Goal: Task Accomplishment & Management: Manage account settings

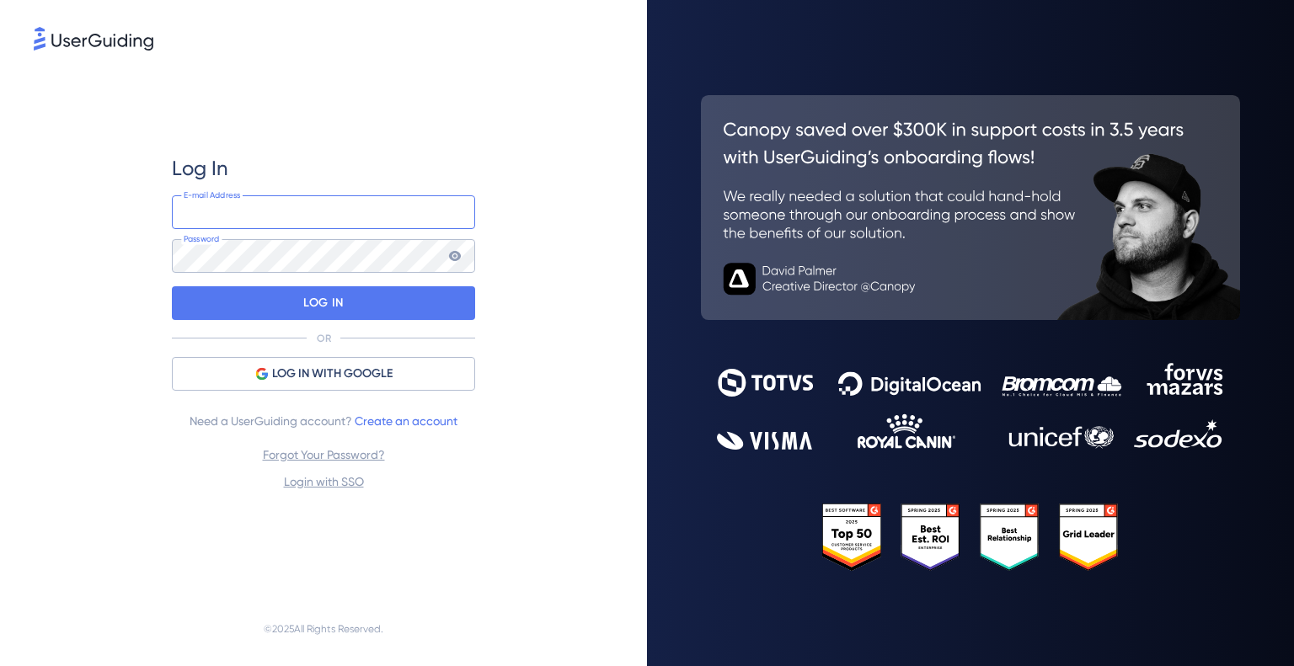
click at [302, 203] on input "email" at bounding box center [323, 212] width 303 height 34
click at [0, 666] on com-1password-button at bounding box center [0, 666] width 0 height 0
click at [195, 211] on input "email" at bounding box center [323, 212] width 303 height 34
type input "kirsten.johnson@nallian.com"
click at [94, 293] on div "Log In kirsten.johnson@nallian.com E-mail Address Password LOG IN OR LOG IN WIT…" at bounding box center [324, 323] width 580 height 538
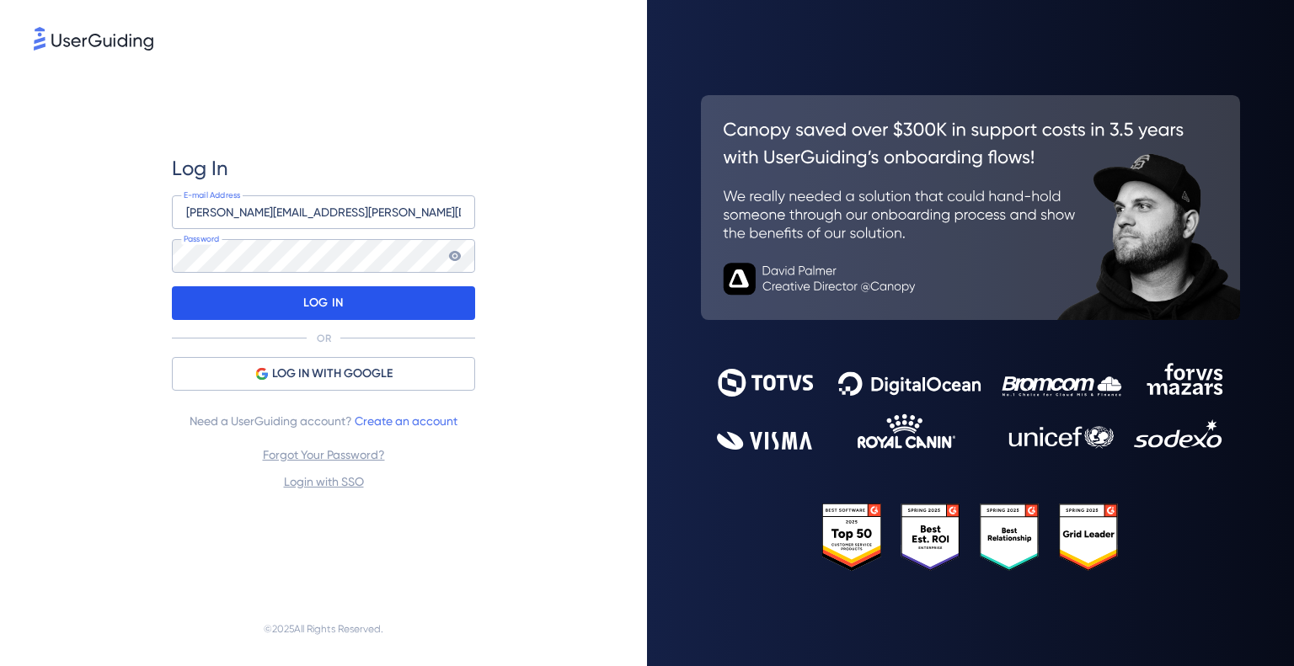
click at [455, 309] on div "LOG IN" at bounding box center [323, 303] width 303 height 34
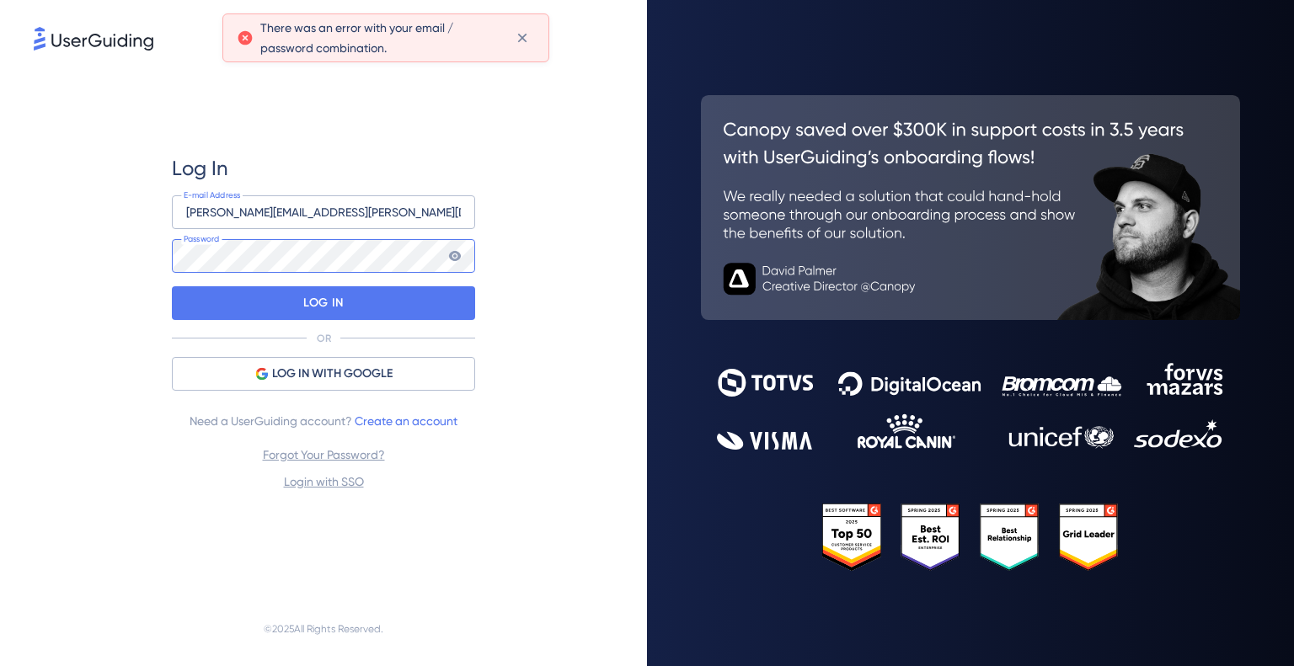
click at [155, 249] on div "Log In kirsten.johnson@nallian.com E-mail Address Password LOG IN OR LOG IN WIT…" at bounding box center [324, 323] width 580 height 538
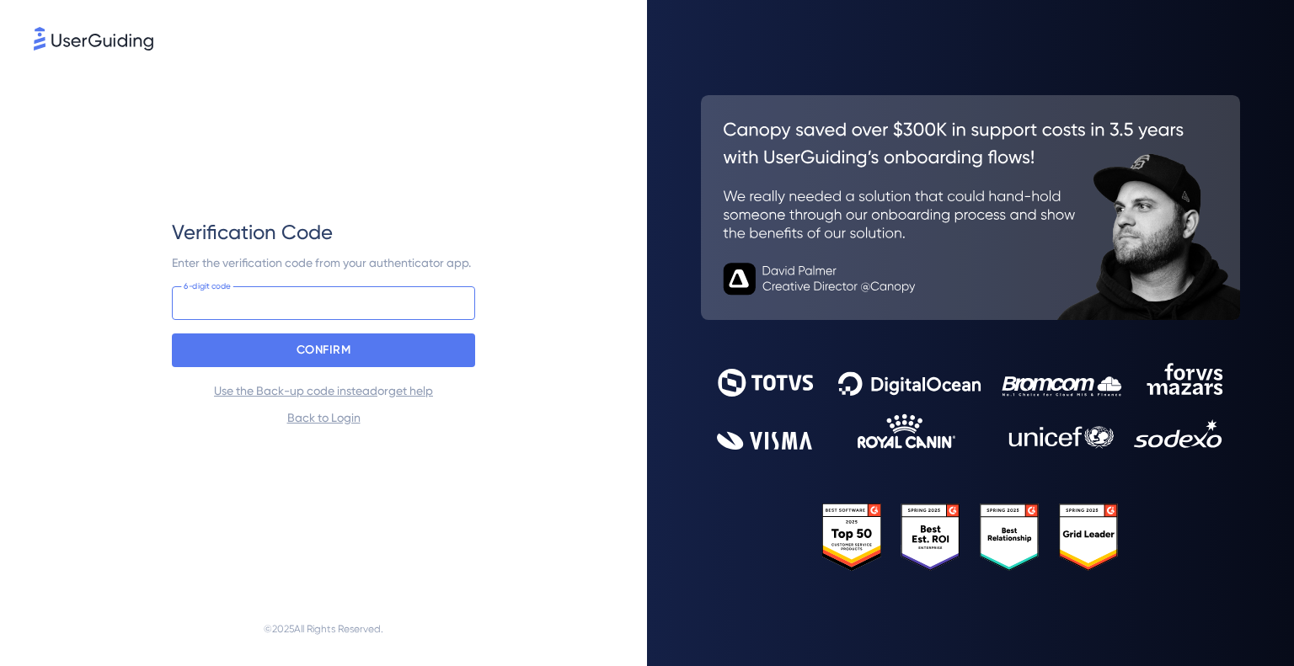
click at [317, 304] on input at bounding box center [323, 303] width 303 height 34
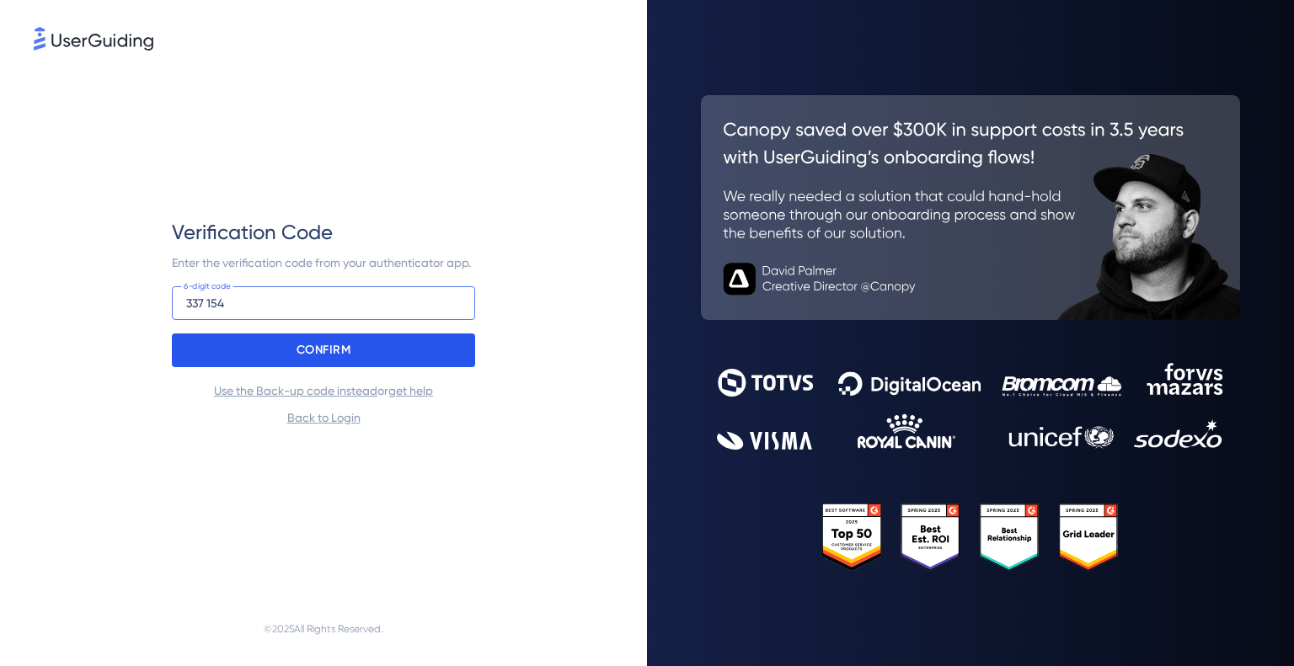
type input "337 154"
click at [324, 358] on p "CONFIRM" at bounding box center [324, 350] width 55 height 27
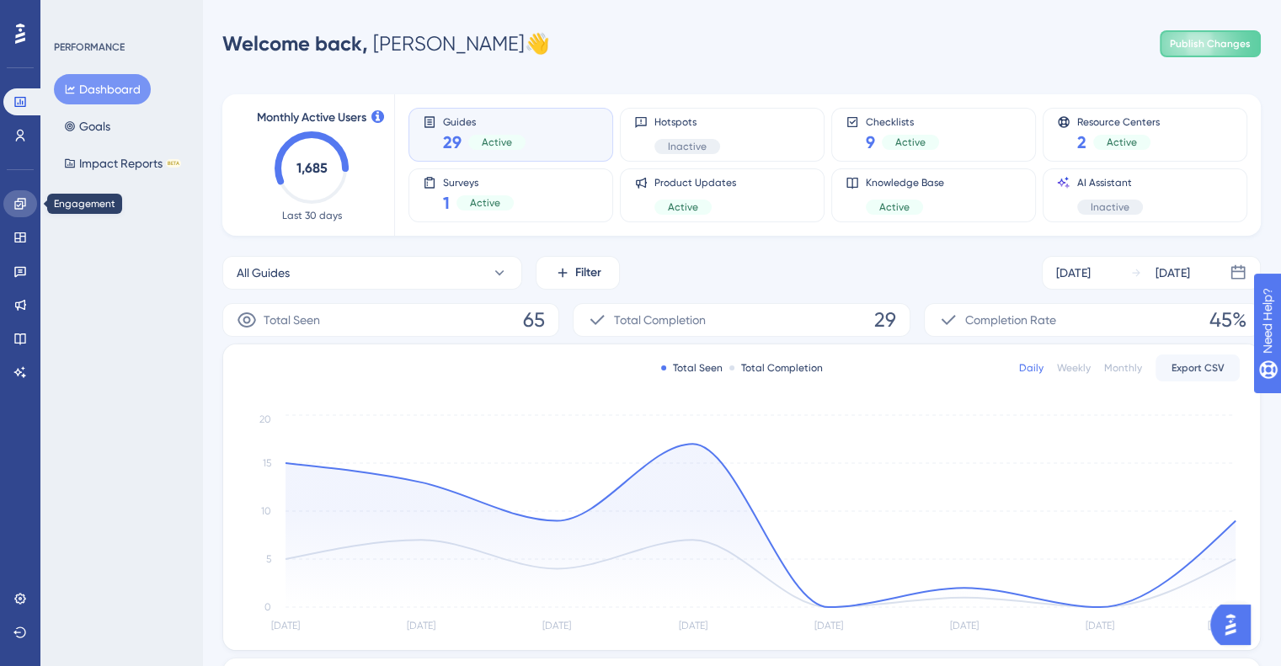
click at [19, 202] on icon at bounding box center [19, 203] width 13 height 13
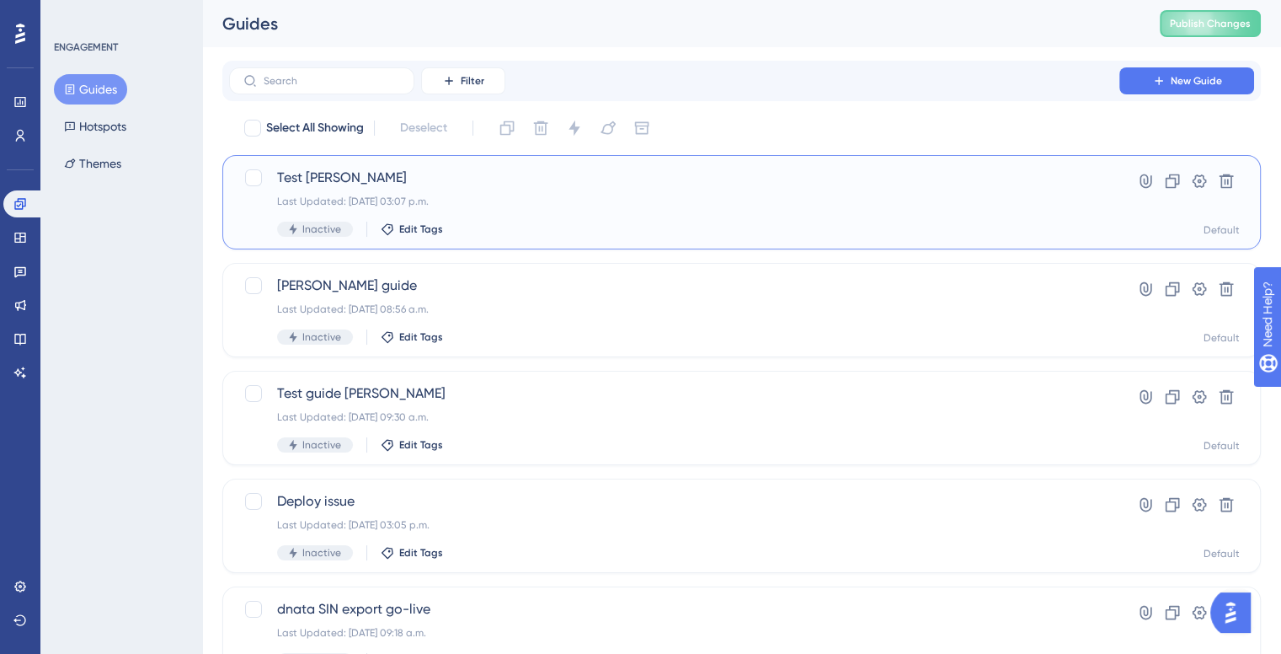
click at [334, 184] on span "Test Kirsten" at bounding box center [674, 178] width 794 height 20
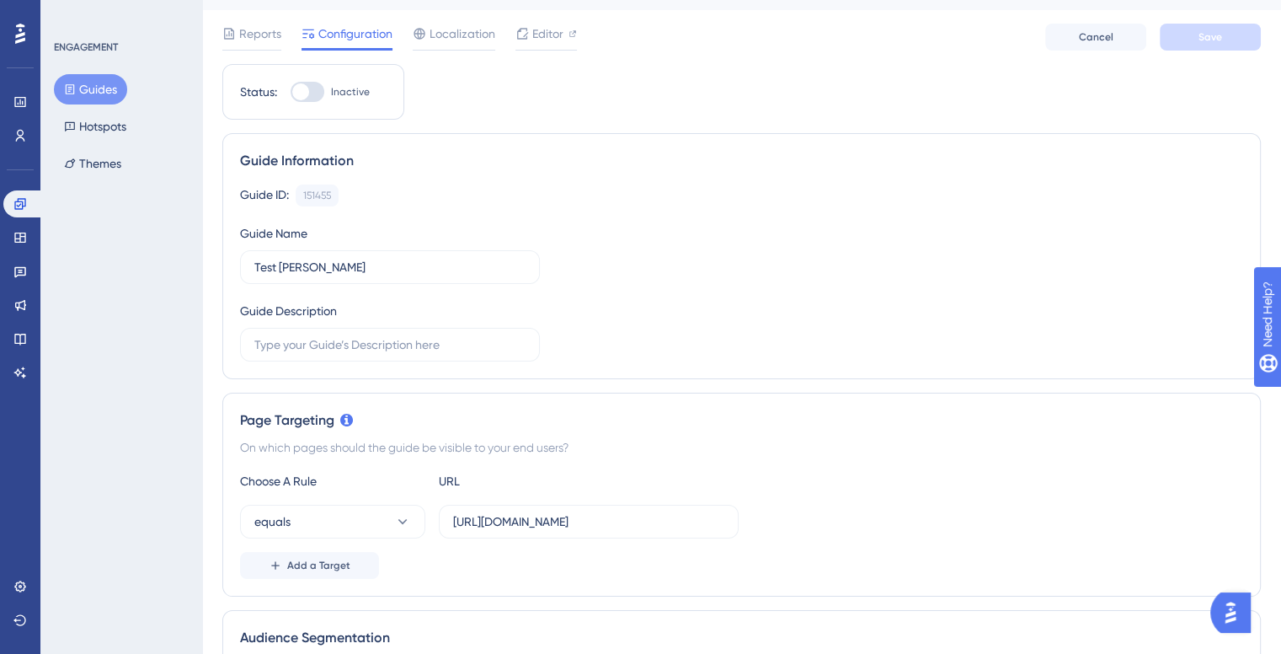
scroll to position [0, 13]
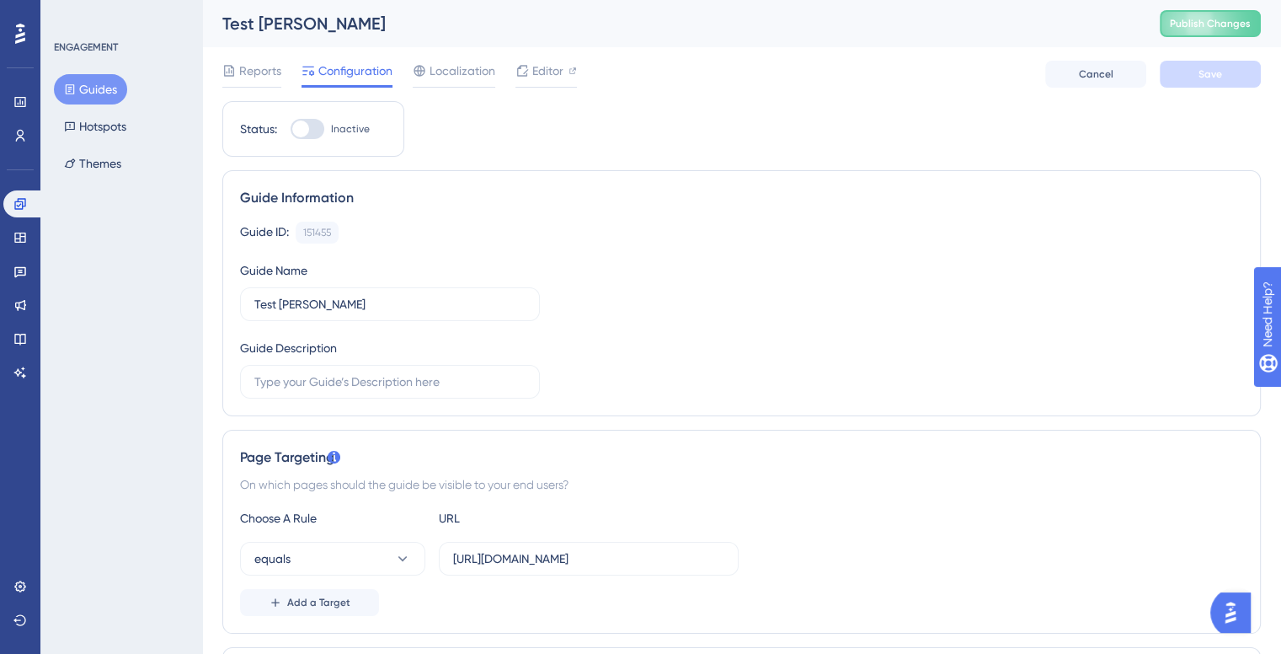
click at [103, 96] on button "Guides" at bounding box center [90, 89] width 73 height 30
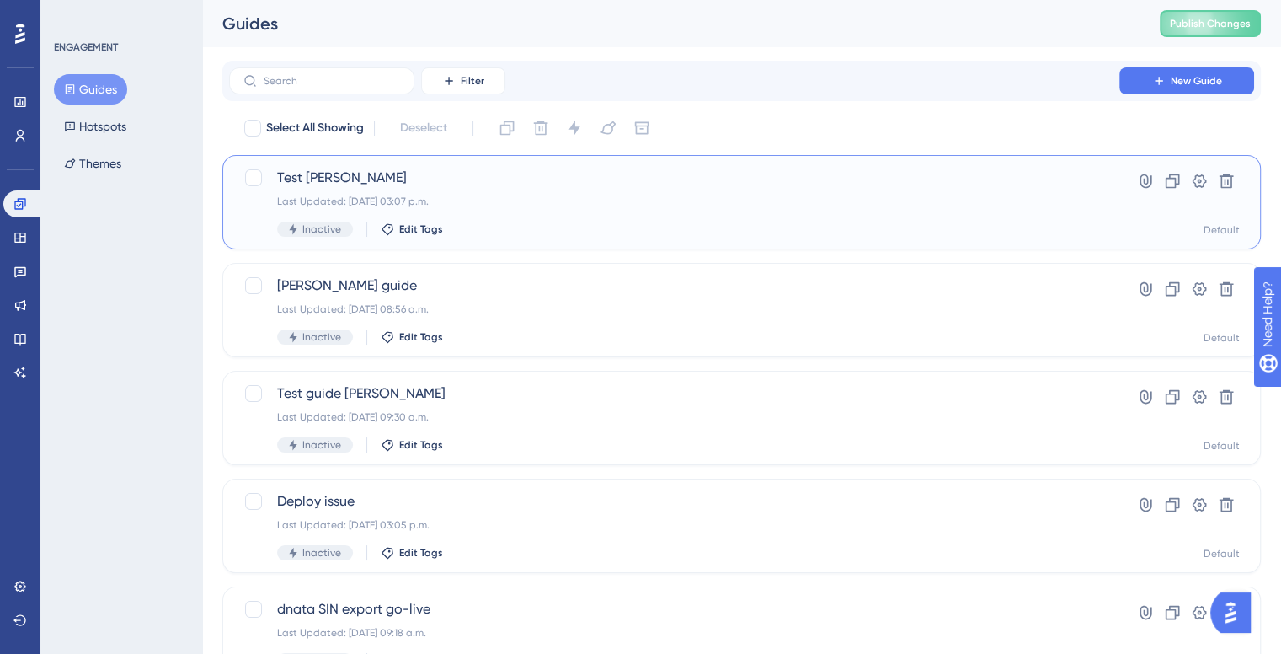
click at [478, 185] on span "Test Kirsten" at bounding box center [674, 178] width 794 height 20
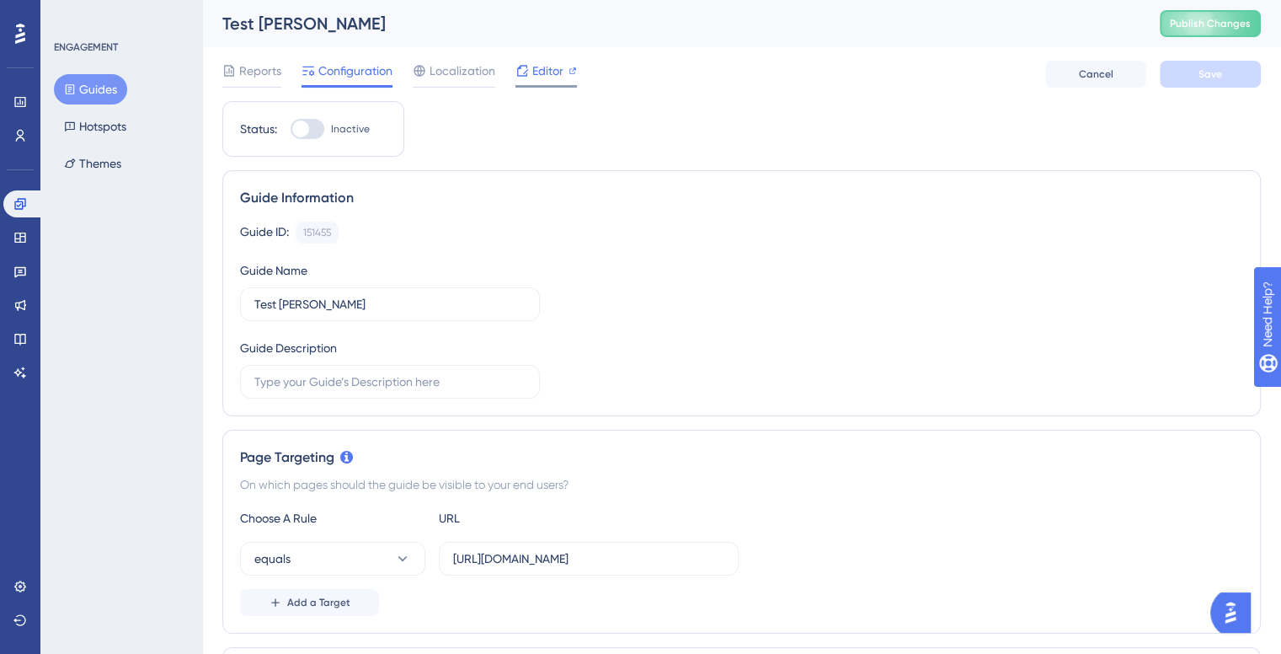
click at [535, 79] on span "Editor" at bounding box center [547, 71] width 31 height 20
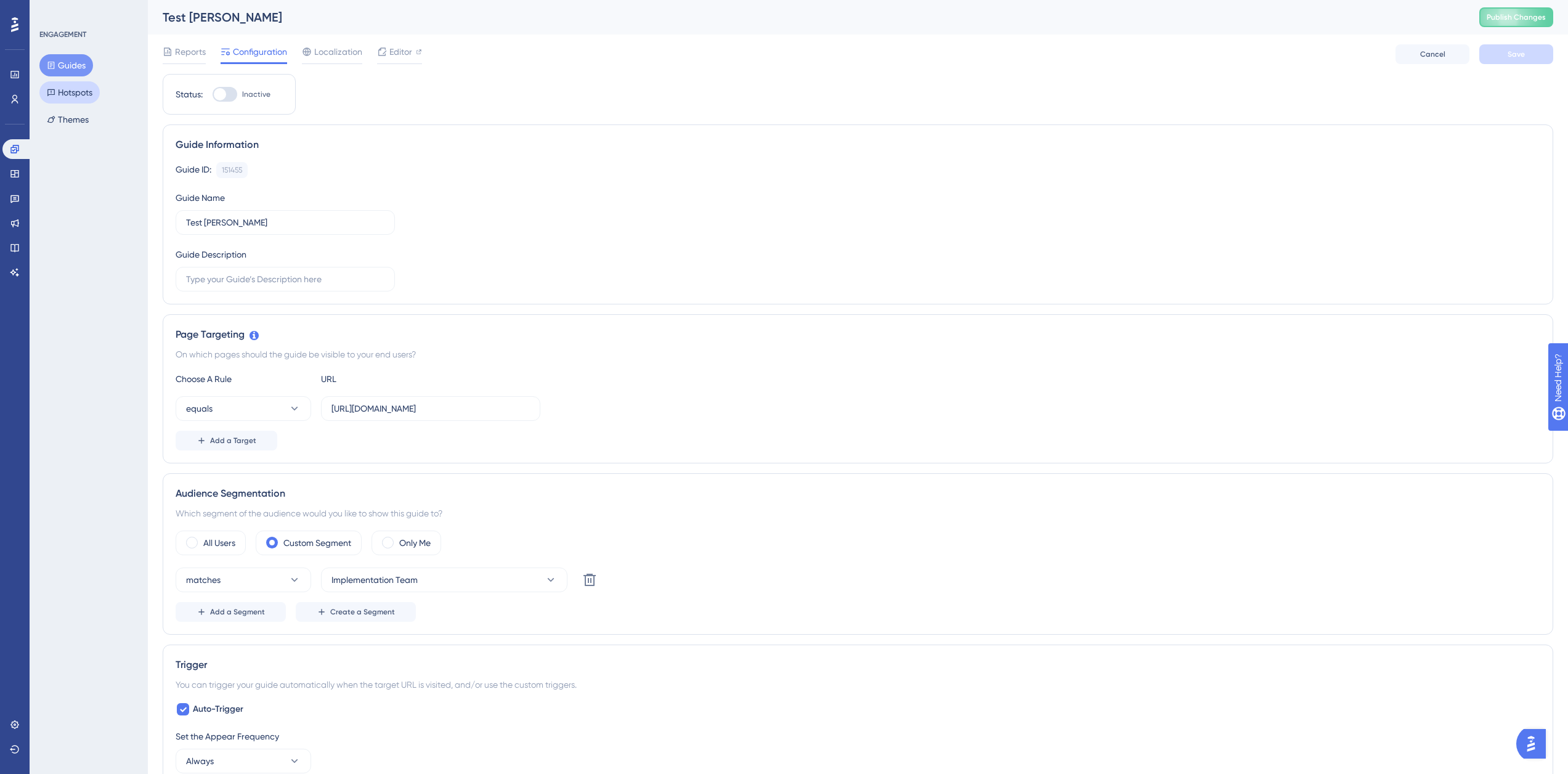
click at [73, 97] on button "Hotspots" at bounding box center [69, 92] width 61 height 22
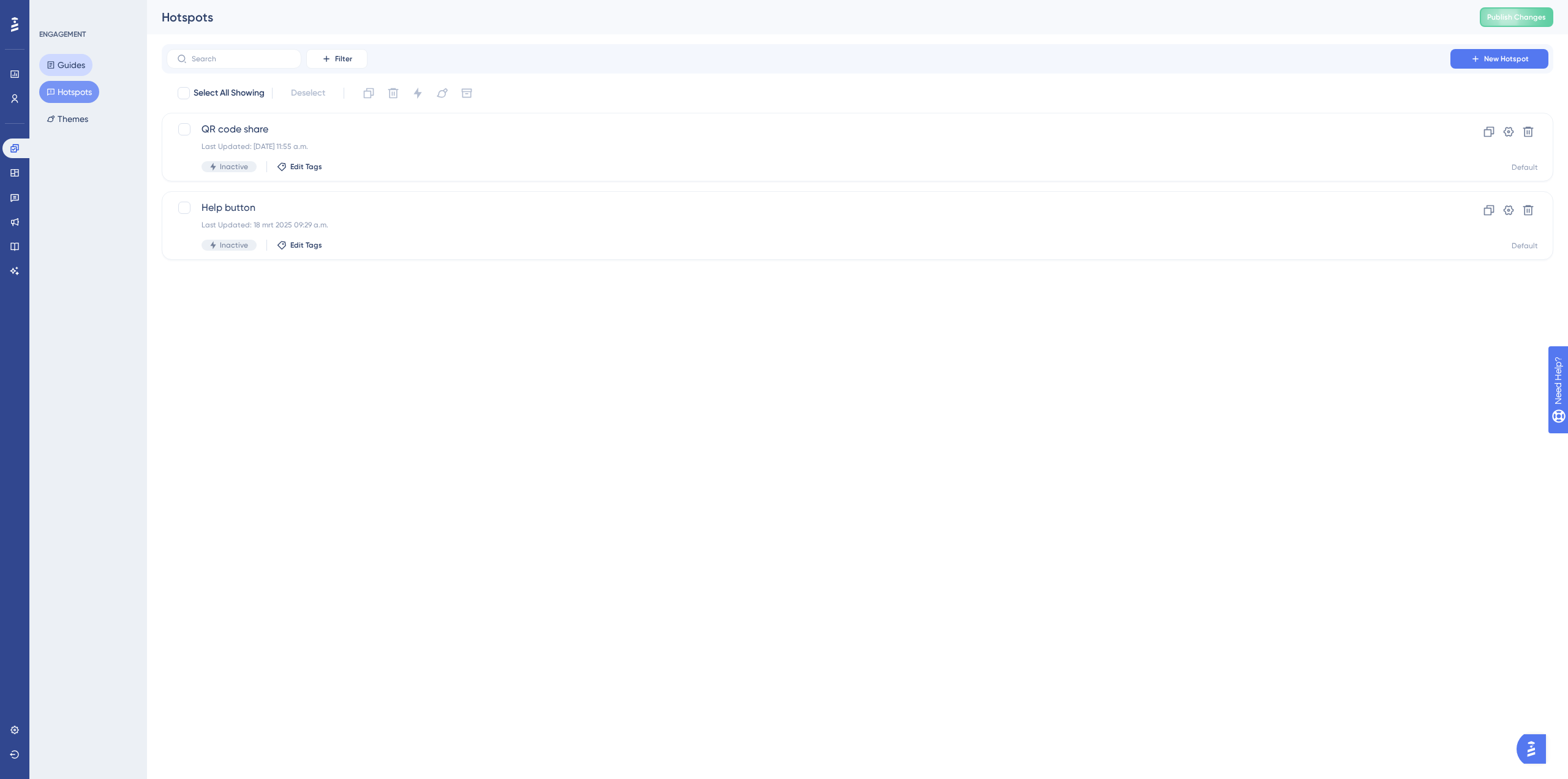
click at [76, 65] on button "Guides" at bounding box center [65, 65] width 53 height 22
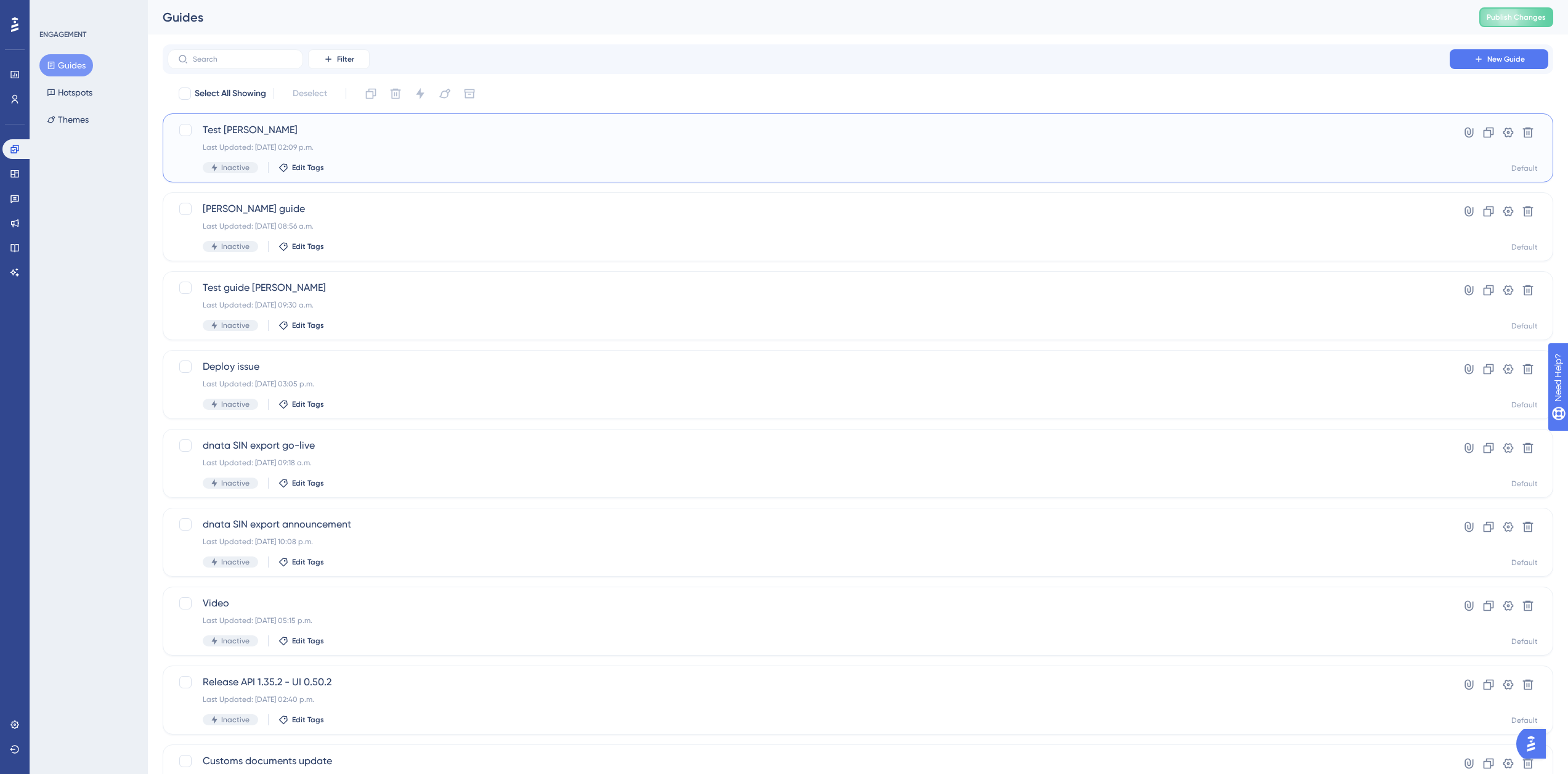
click at [321, 132] on span "Test Kirsten" at bounding box center [808, 130] width 1212 height 15
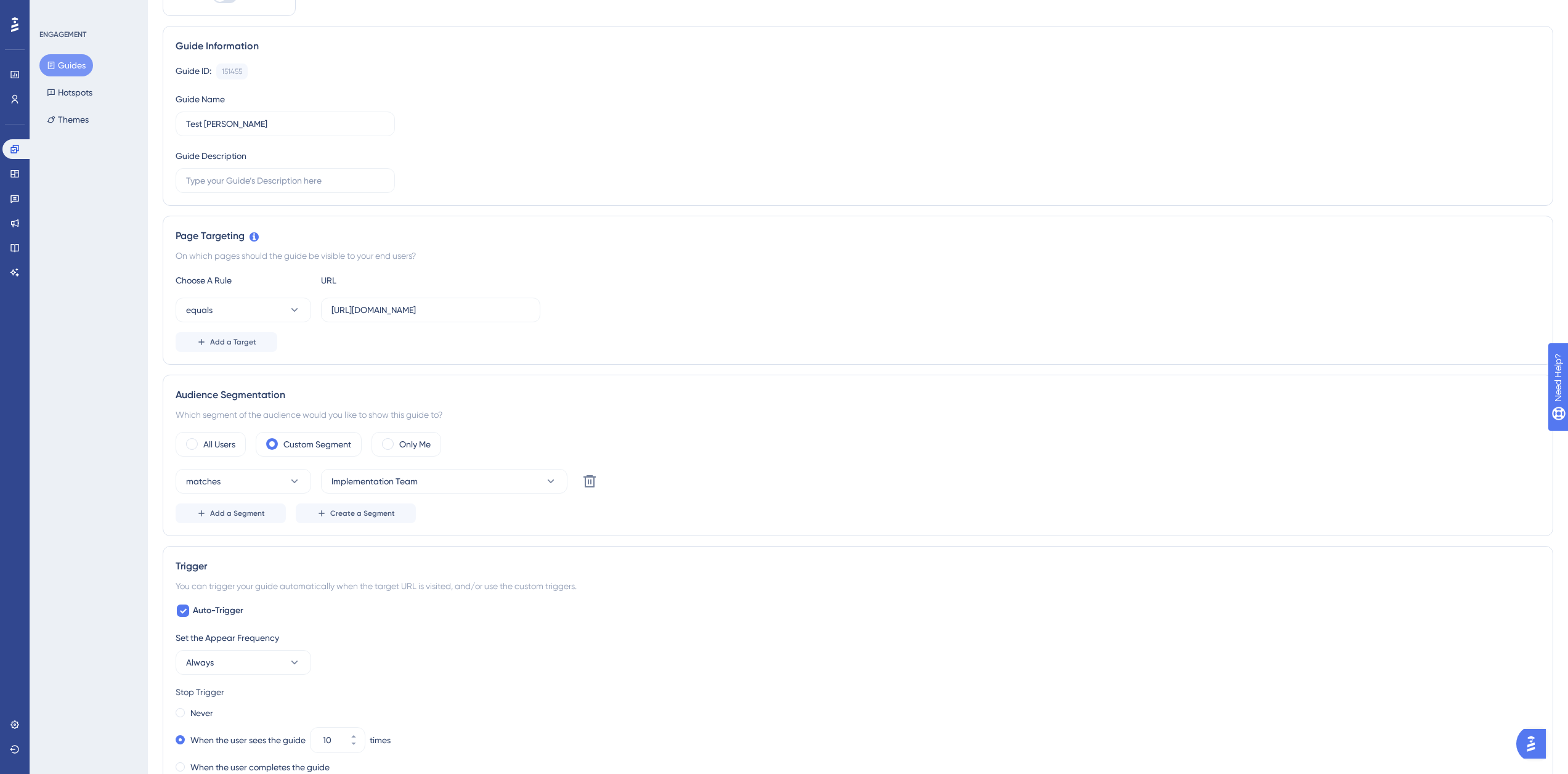
scroll to position [103, 0]
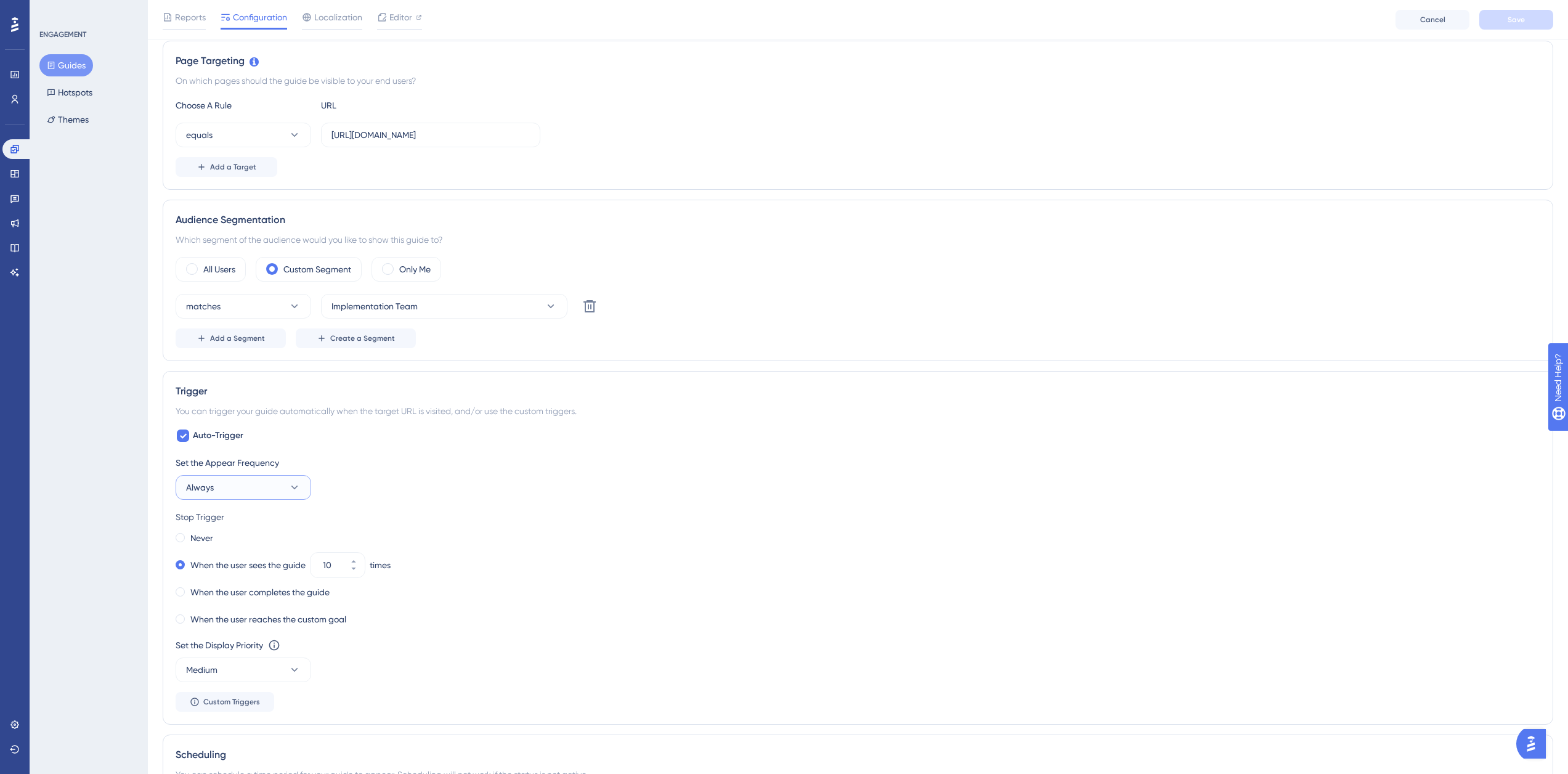
click at [268, 483] on button "Always" at bounding box center [243, 488] width 135 height 25
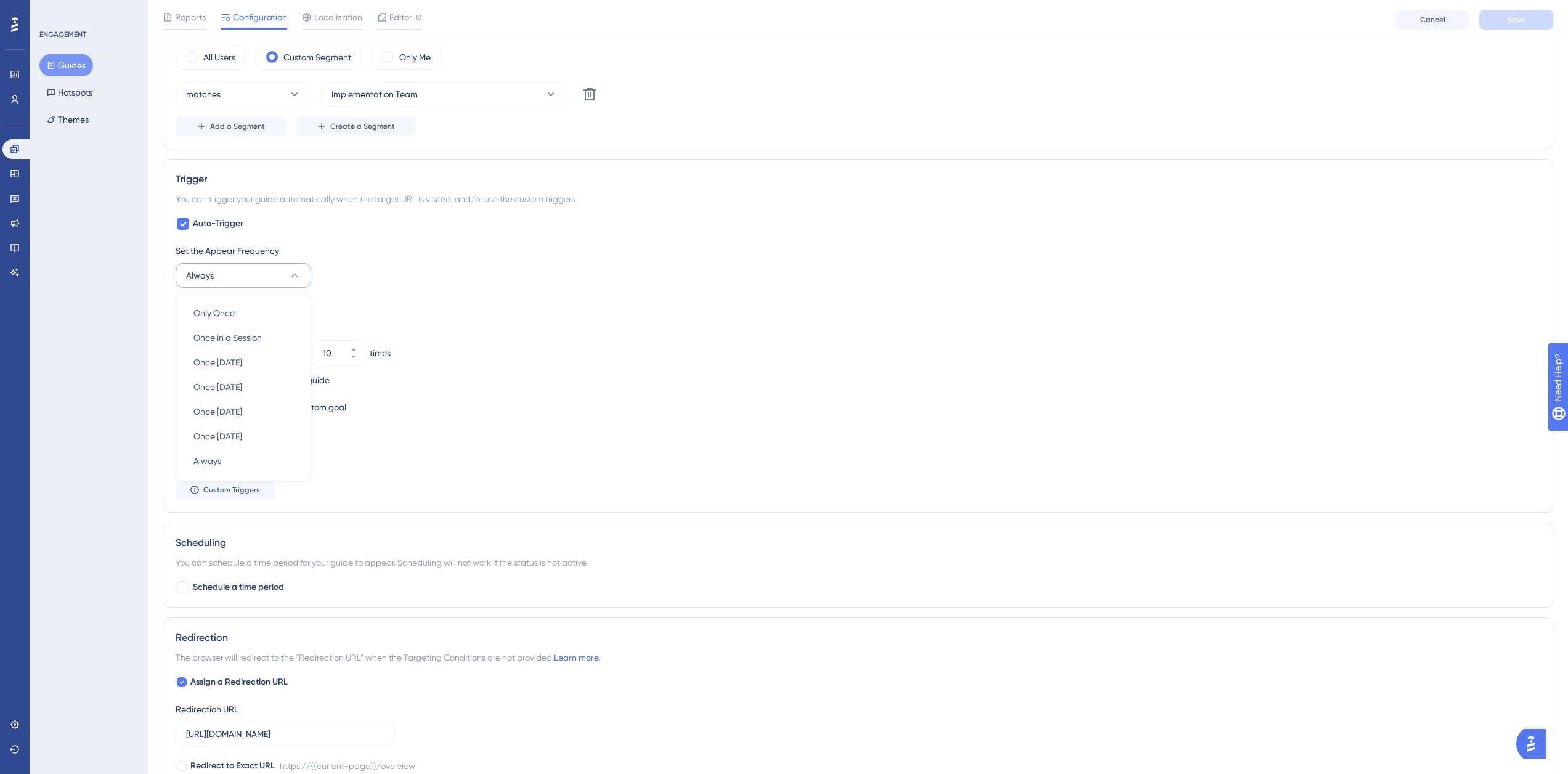
click at [461, 360] on div "When the user sees the guide 10 times" at bounding box center [858, 353] width 1365 height 18
